Goal: Information Seeking & Learning: Learn about a topic

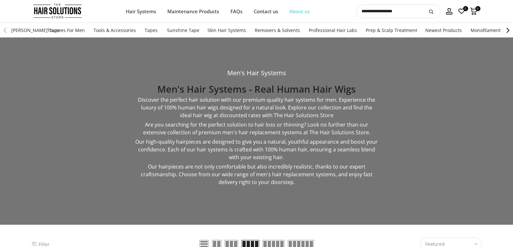
click at [311, 12] on link "About us" at bounding box center [299, 11] width 32 height 8
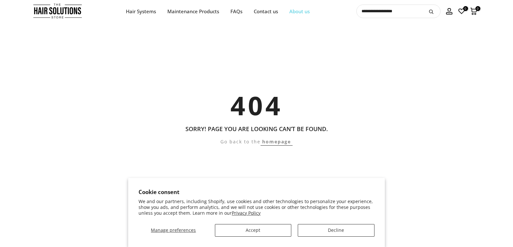
click at [301, 11] on link "About us" at bounding box center [299, 11] width 32 height 8
click at [269, 11] on link "Contact us" at bounding box center [266, 11] width 36 height 8
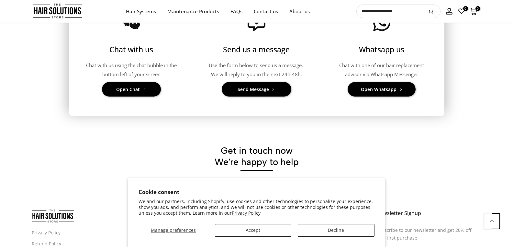
scroll to position [106, 0]
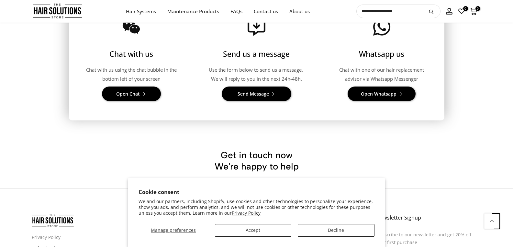
click at [378, 92] on span "Open Whatsapp" at bounding box center [379, 94] width 36 height 9
click at [229, 12] on link "FAQs" at bounding box center [236, 11] width 23 height 8
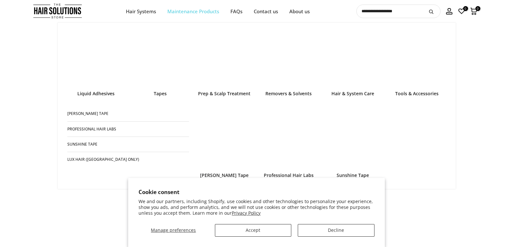
click at [211, 9] on link "Maintenance Products" at bounding box center [192, 11] width 63 height 8
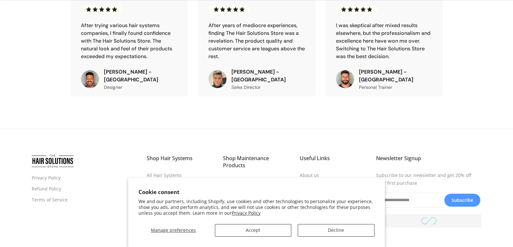
scroll to position [2260, 0]
